Goal: Information Seeking & Learning: Learn about a topic

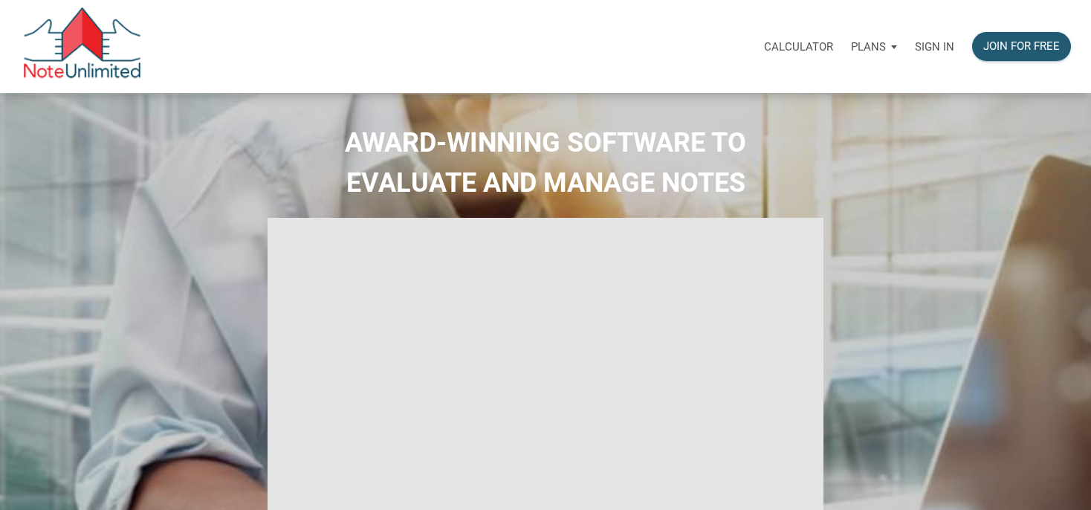
click at [939, 43] on p "Sign in" at bounding box center [934, 46] width 39 height 13
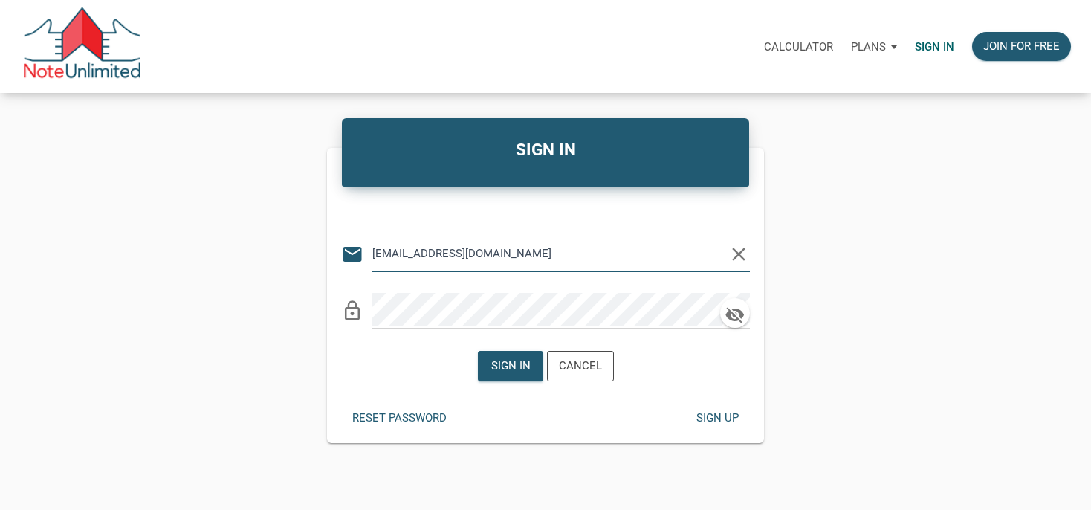
type input "[EMAIL_ADDRESS][DOMAIN_NAME]"
click at [514, 363] on div "Sign in" at bounding box center [510, 366] width 39 height 17
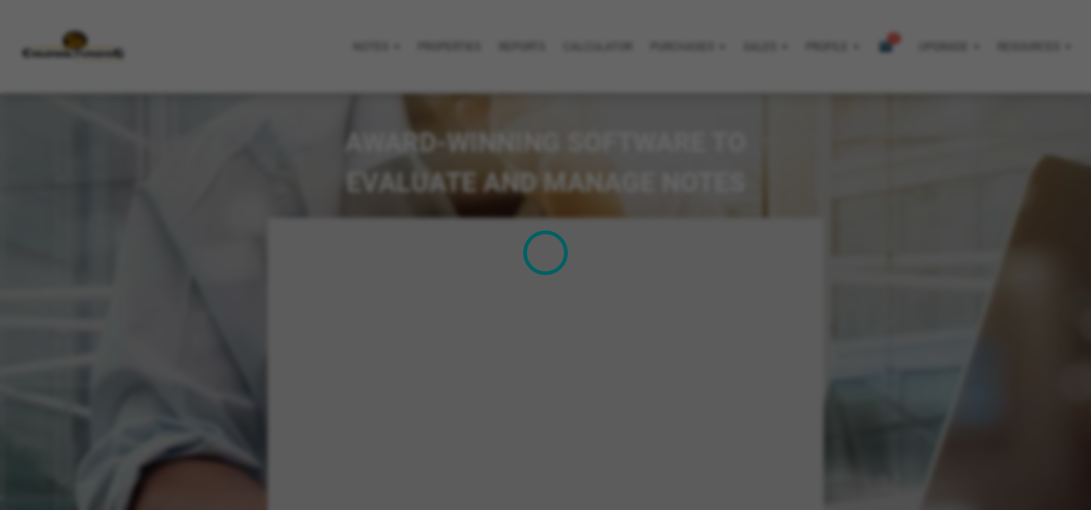
type input "Introduction to new features"
select select
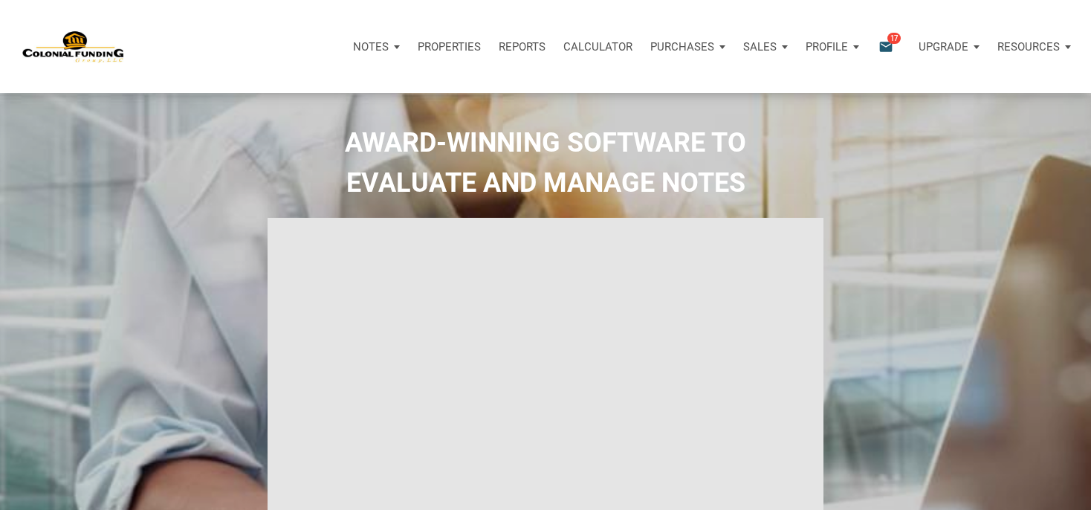
click at [888, 43] on icon "email" at bounding box center [886, 46] width 18 height 17
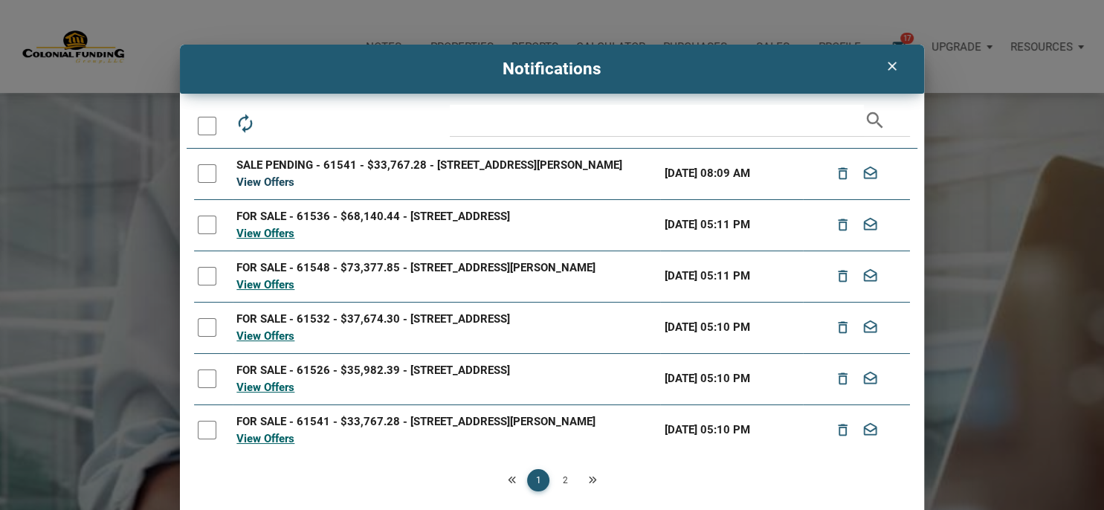
click at [277, 189] on link "View Offers" at bounding box center [265, 181] width 58 height 13
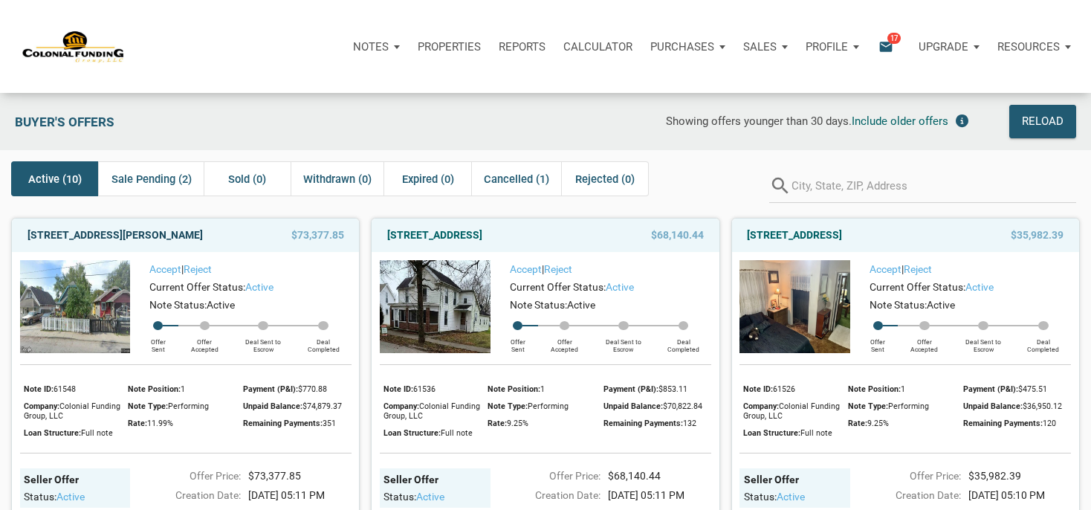
click at [185, 236] on link "[STREET_ADDRESS][PERSON_NAME]" at bounding box center [115, 235] width 175 height 18
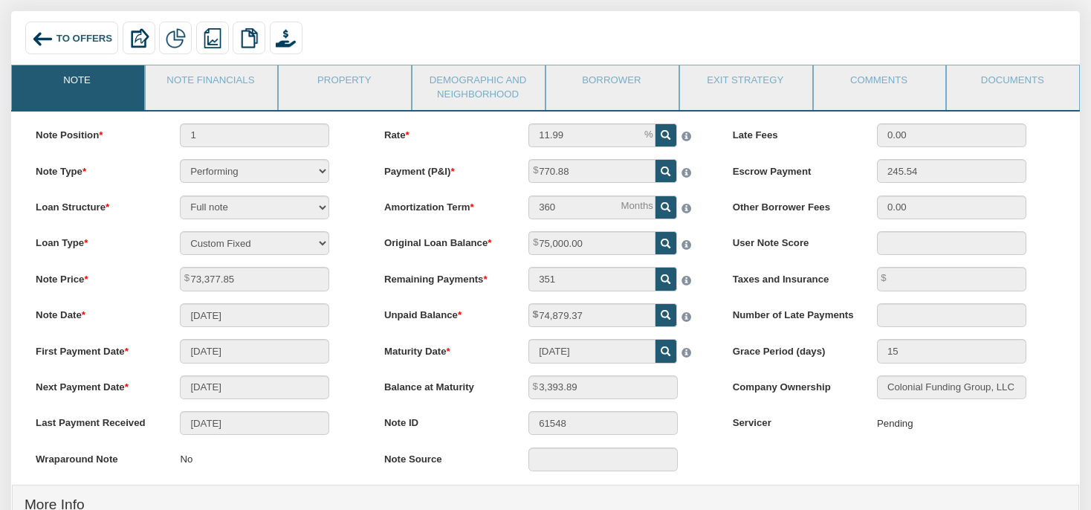
scroll to position [78, 0]
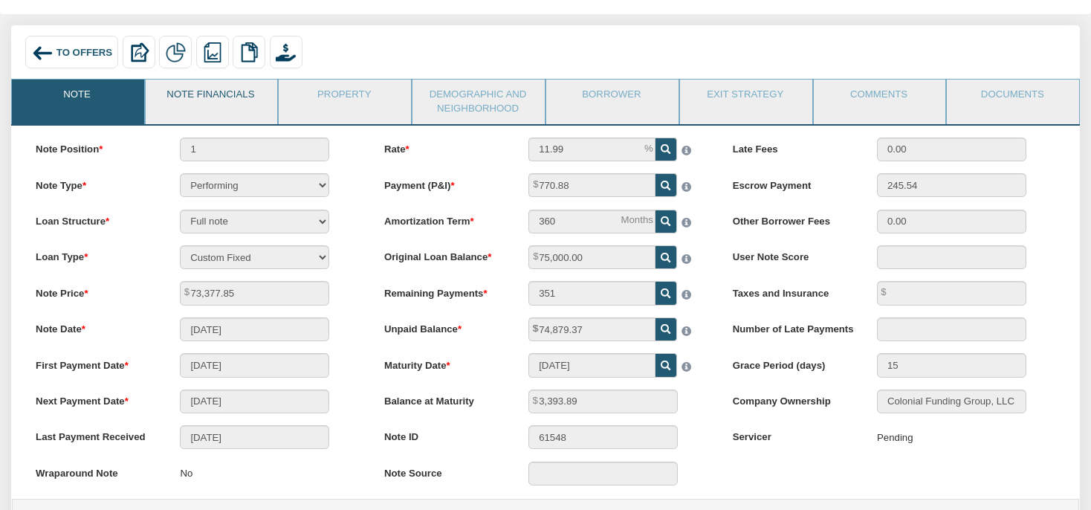
click at [236, 106] on link "Note Financials" at bounding box center [211, 98] width 131 height 37
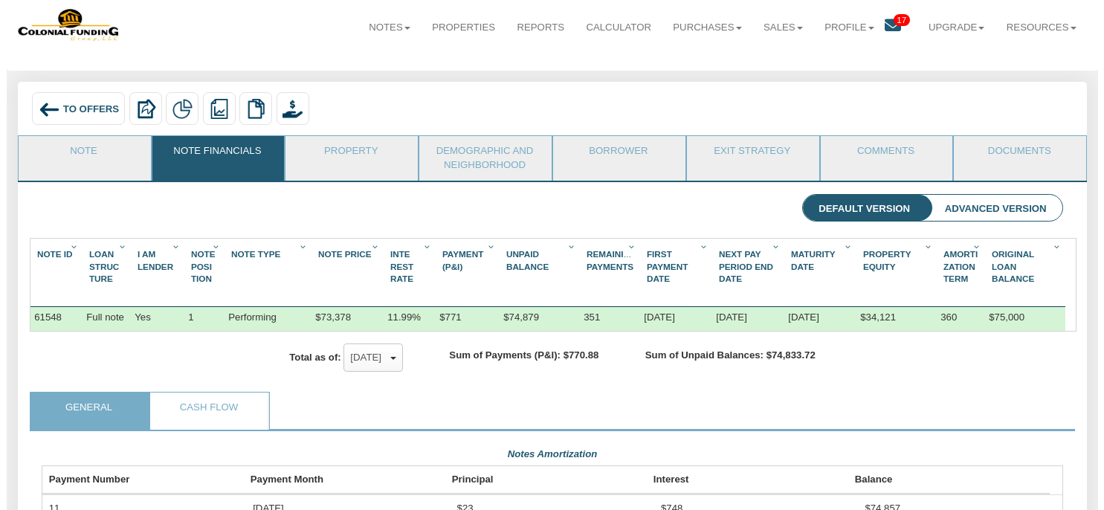
scroll to position [0, 0]
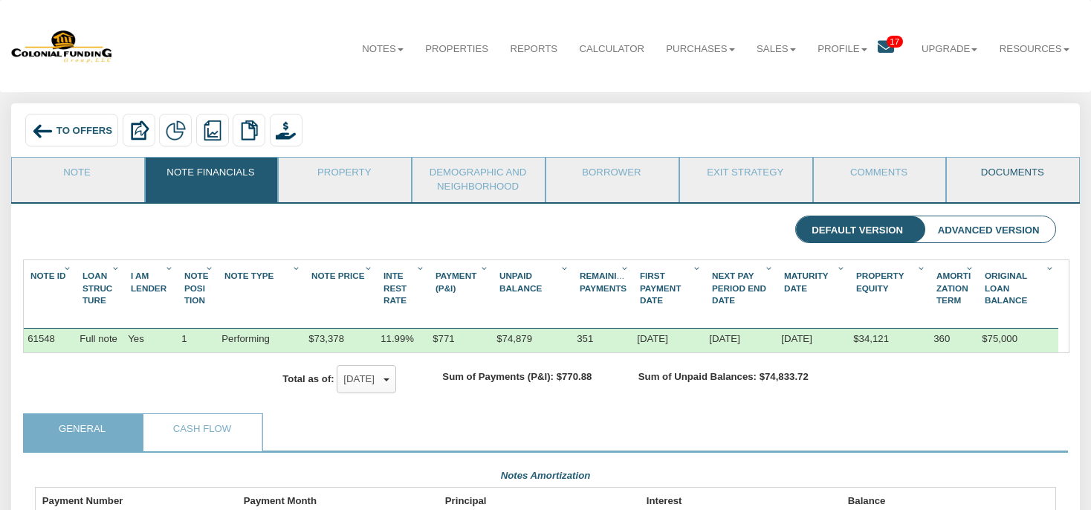
click at [1011, 174] on link "Documents" at bounding box center [1012, 176] width 131 height 37
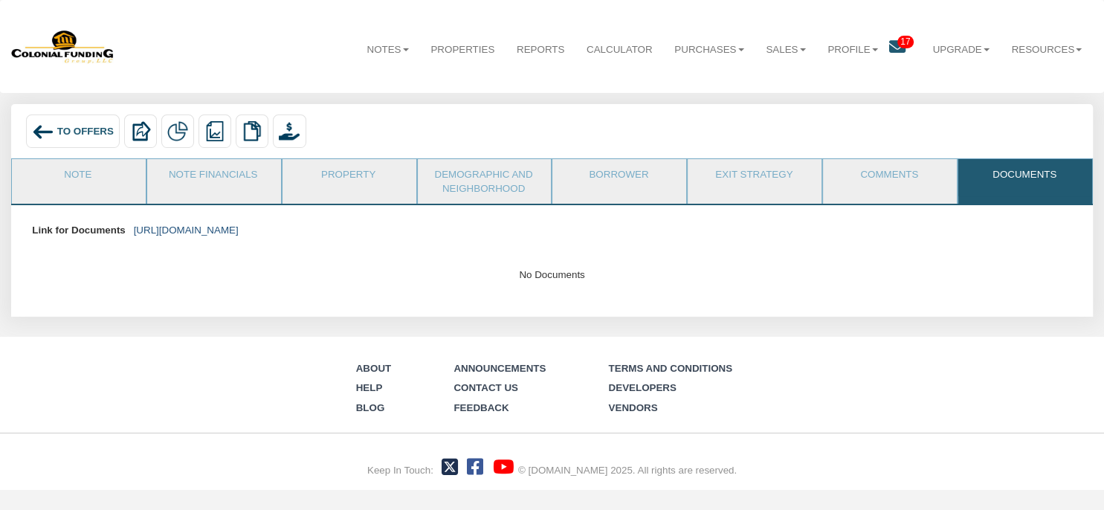
click at [239, 231] on link "https://colonialfundinggroup.sharepoint.com/:f:/s/operationsteam/EmN8VB_7PtNIoo…" at bounding box center [186, 230] width 105 height 11
